Goal: Task Accomplishment & Management: Manage account settings

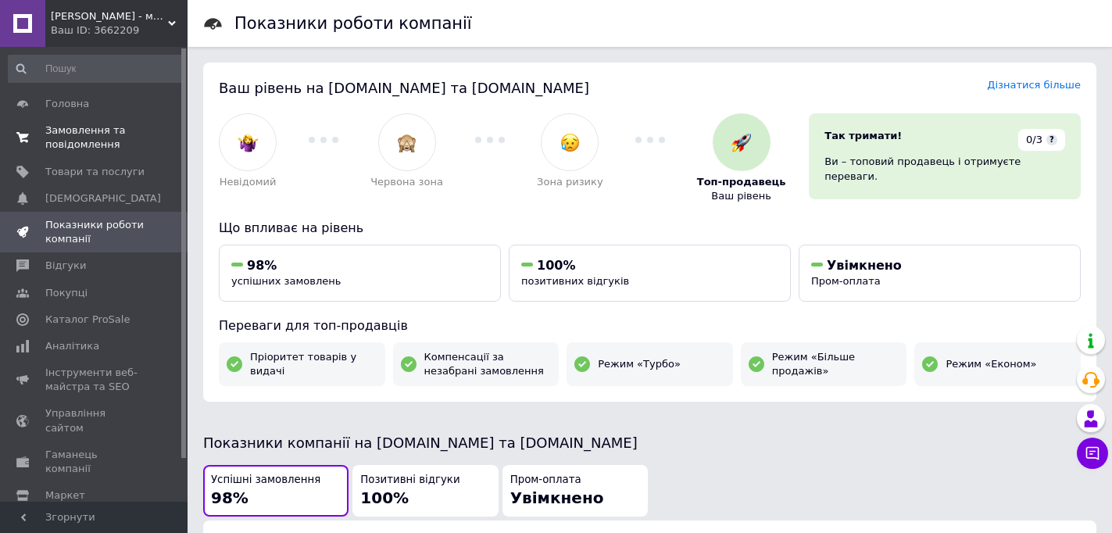
scroll to position [866, 0]
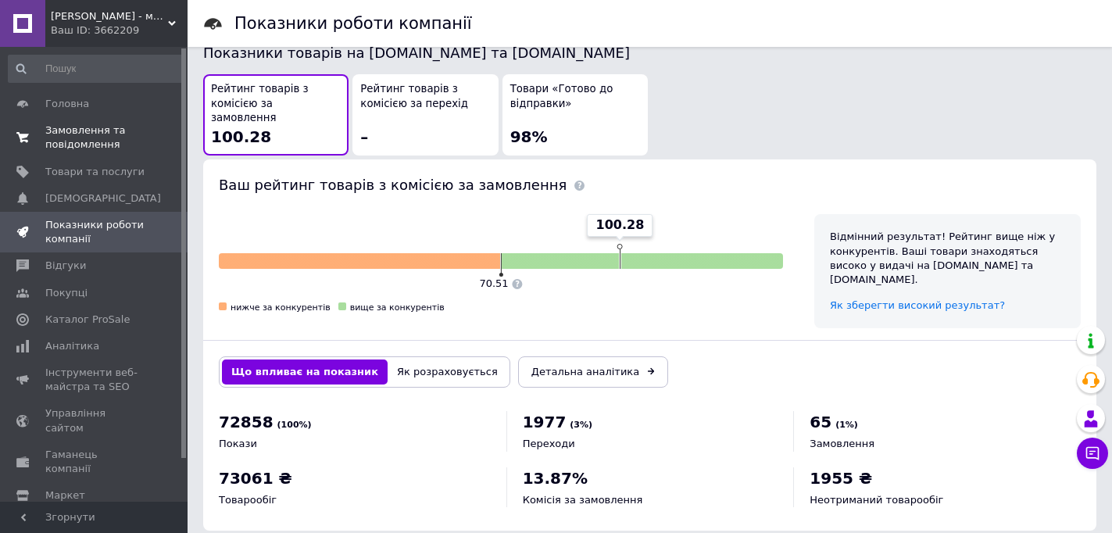
click at [51, 138] on span "Замовлення та повідомлення" at bounding box center [94, 137] width 99 height 28
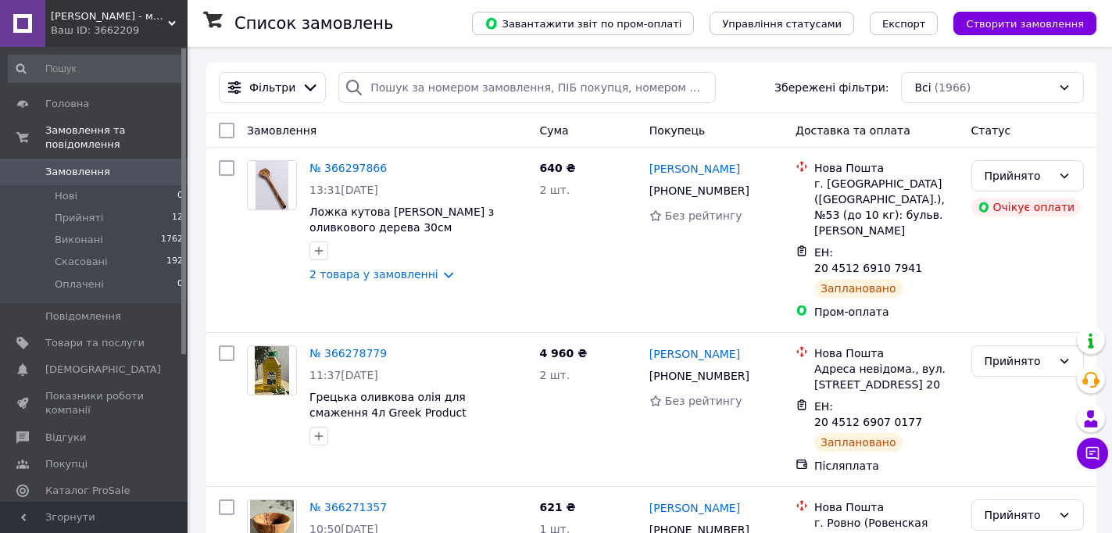
click at [113, 24] on div "Ваш ID: 3662209" at bounding box center [119, 30] width 137 height 14
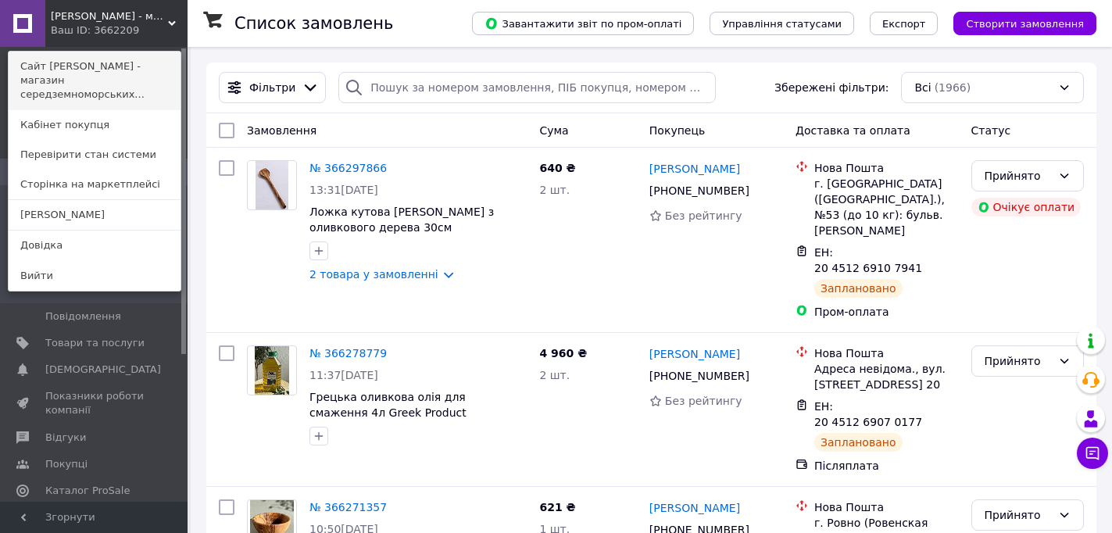
click at [120, 73] on link "Сайт [PERSON_NAME] - магазин середземноморських..." at bounding box center [95, 81] width 172 height 59
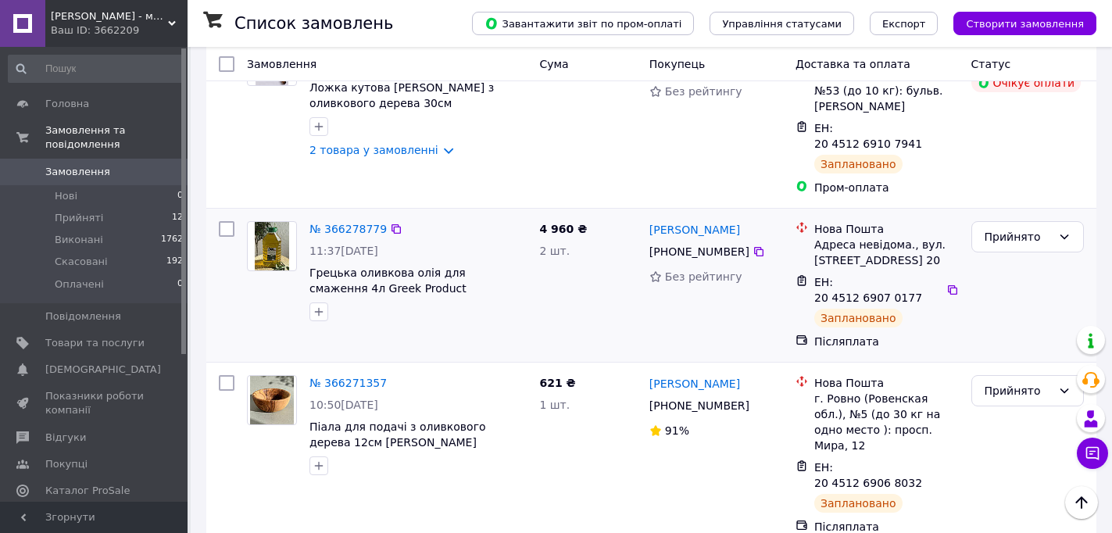
scroll to position [123, 0]
click at [70, 98] on span "Головна" at bounding box center [67, 104] width 44 height 14
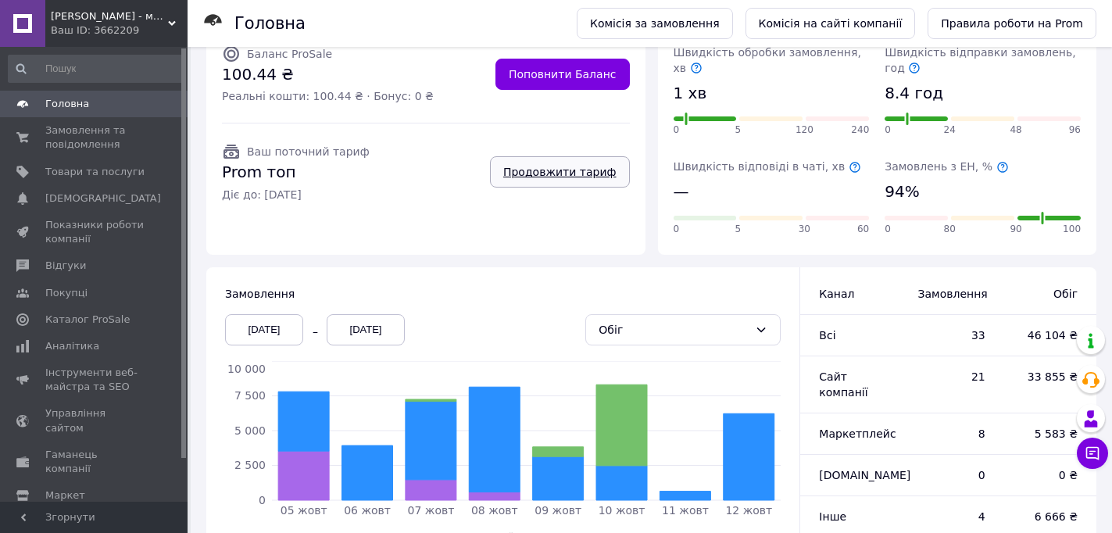
scroll to position [245, 0]
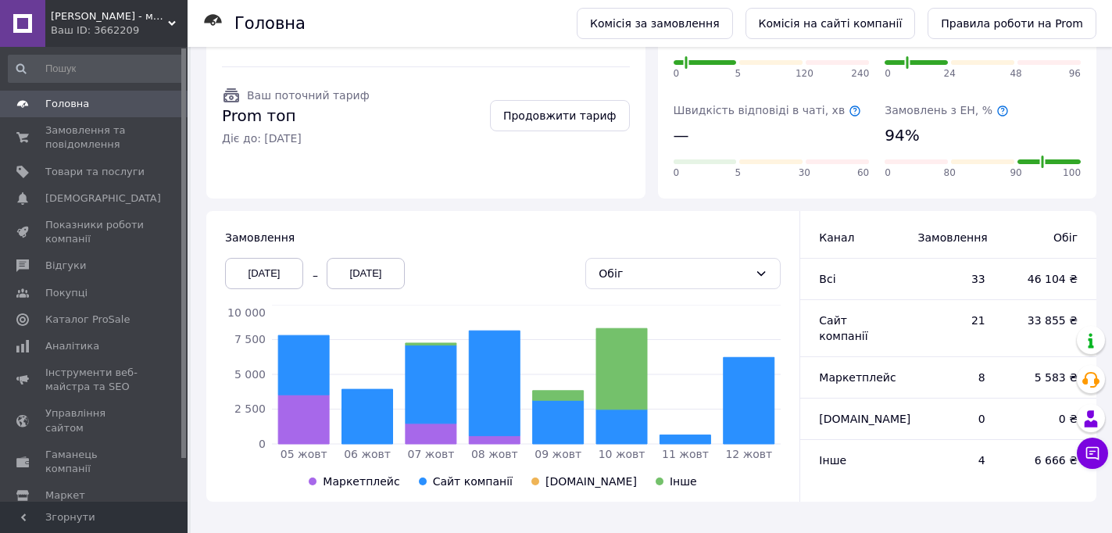
click at [266, 274] on div "[DATE]" at bounding box center [264, 273] width 78 height 31
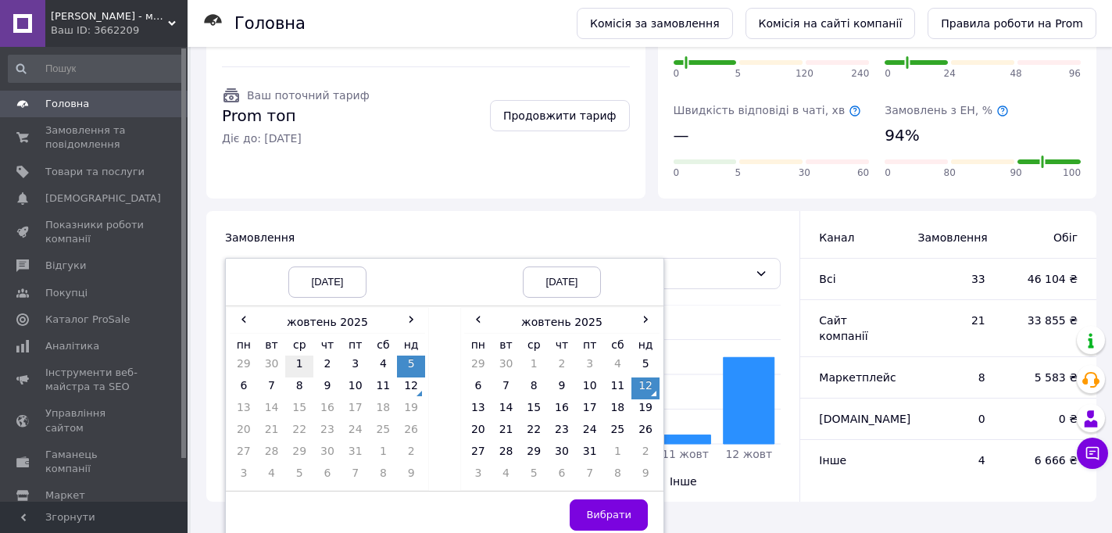
click at [295, 367] on td "1" at bounding box center [299, 367] width 28 height 22
click at [620, 512] on span "Вибрати" at bounding box center [608, 515] width 45 height 12
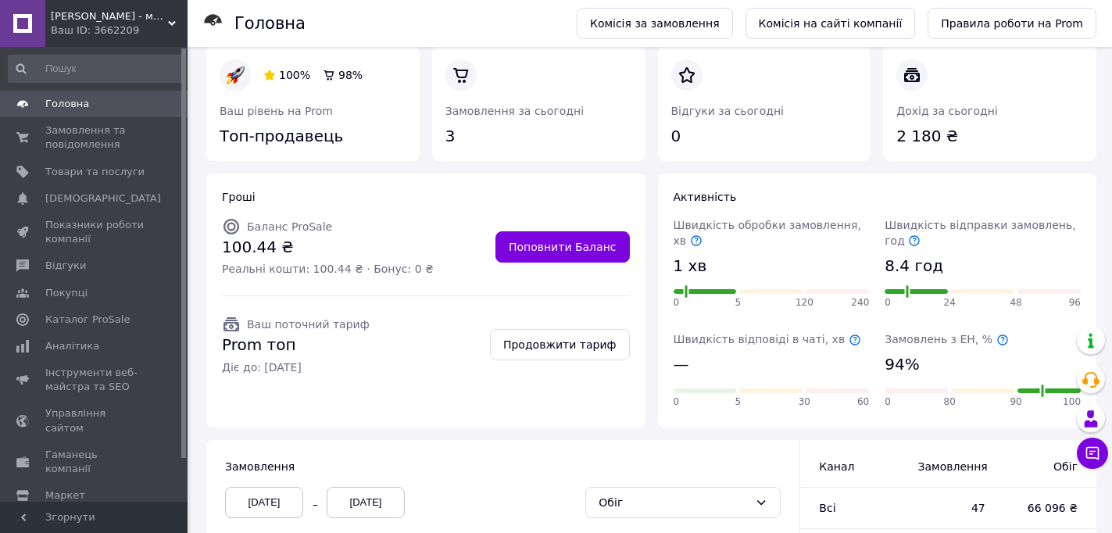
scroll to position [0, 0]
